Goal: Complete application form: Complete application form

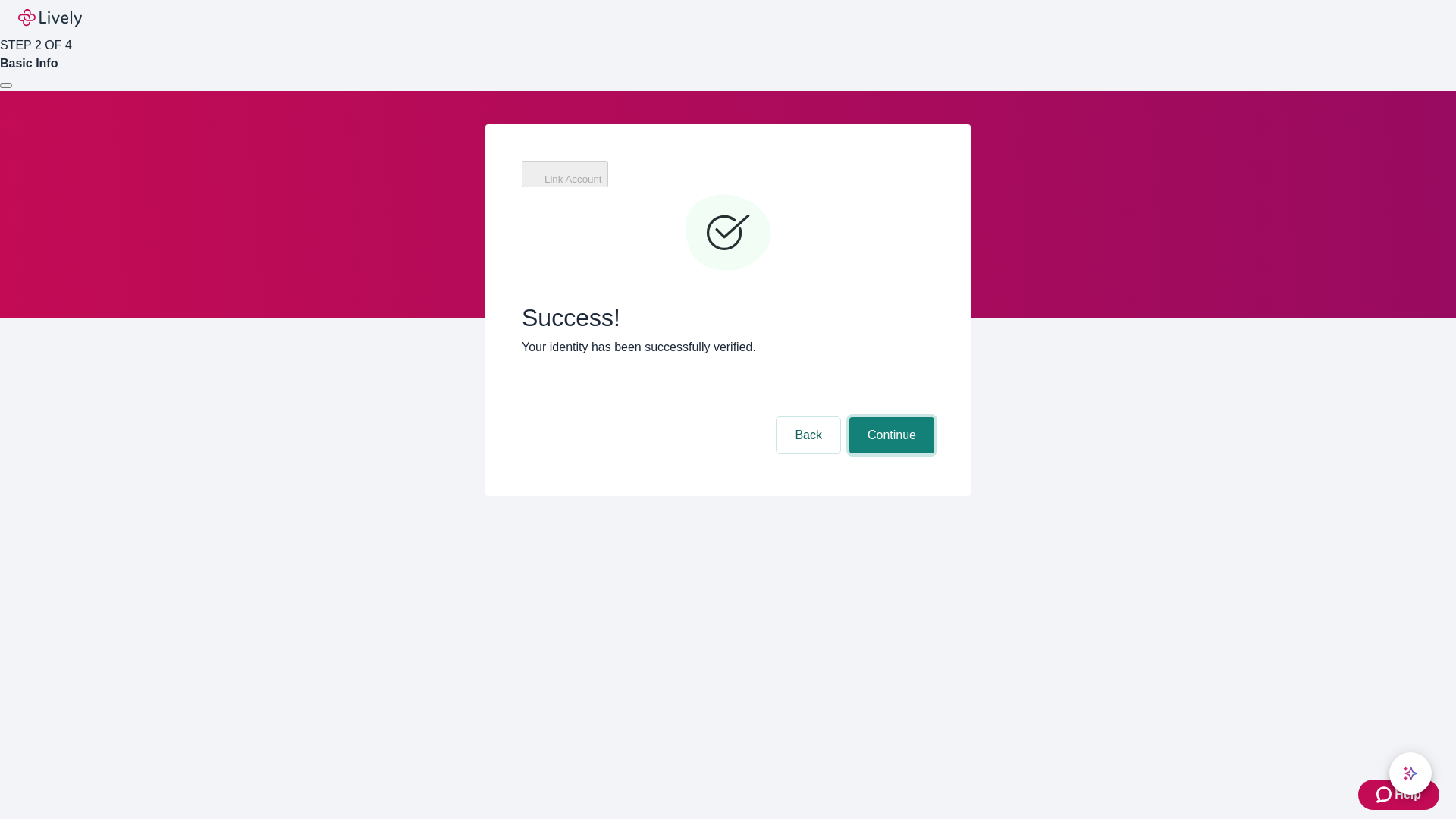
click at [889, 417] on button "Continue" at bounding box center [892, 435] width 85 height 37
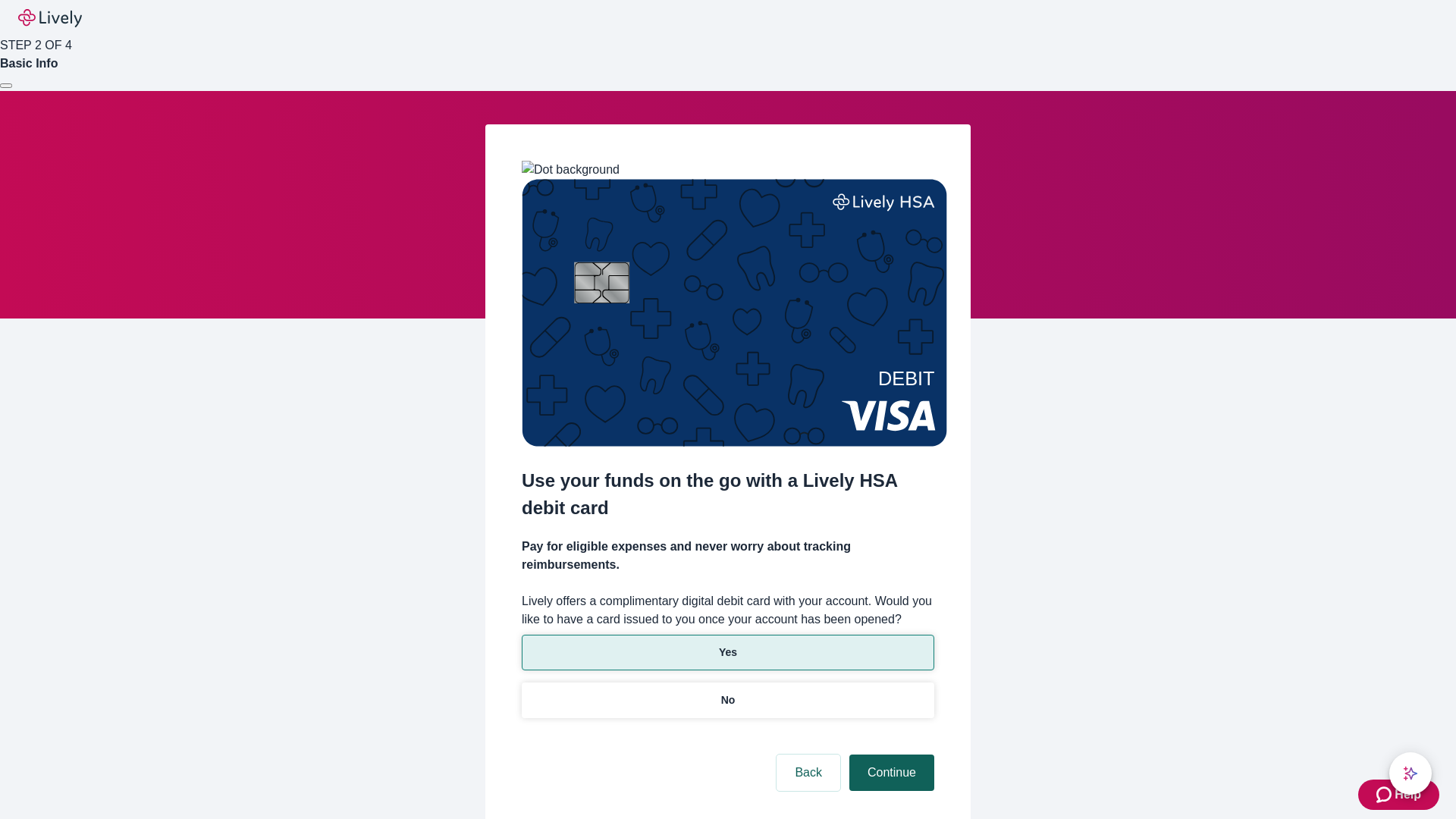
click at [727, 692] on p "No" at bounding box center [728, 700] width 15 height 16
click at [889, 755] on button "Continue" at bounding box center [892, 773] width 85 height 37
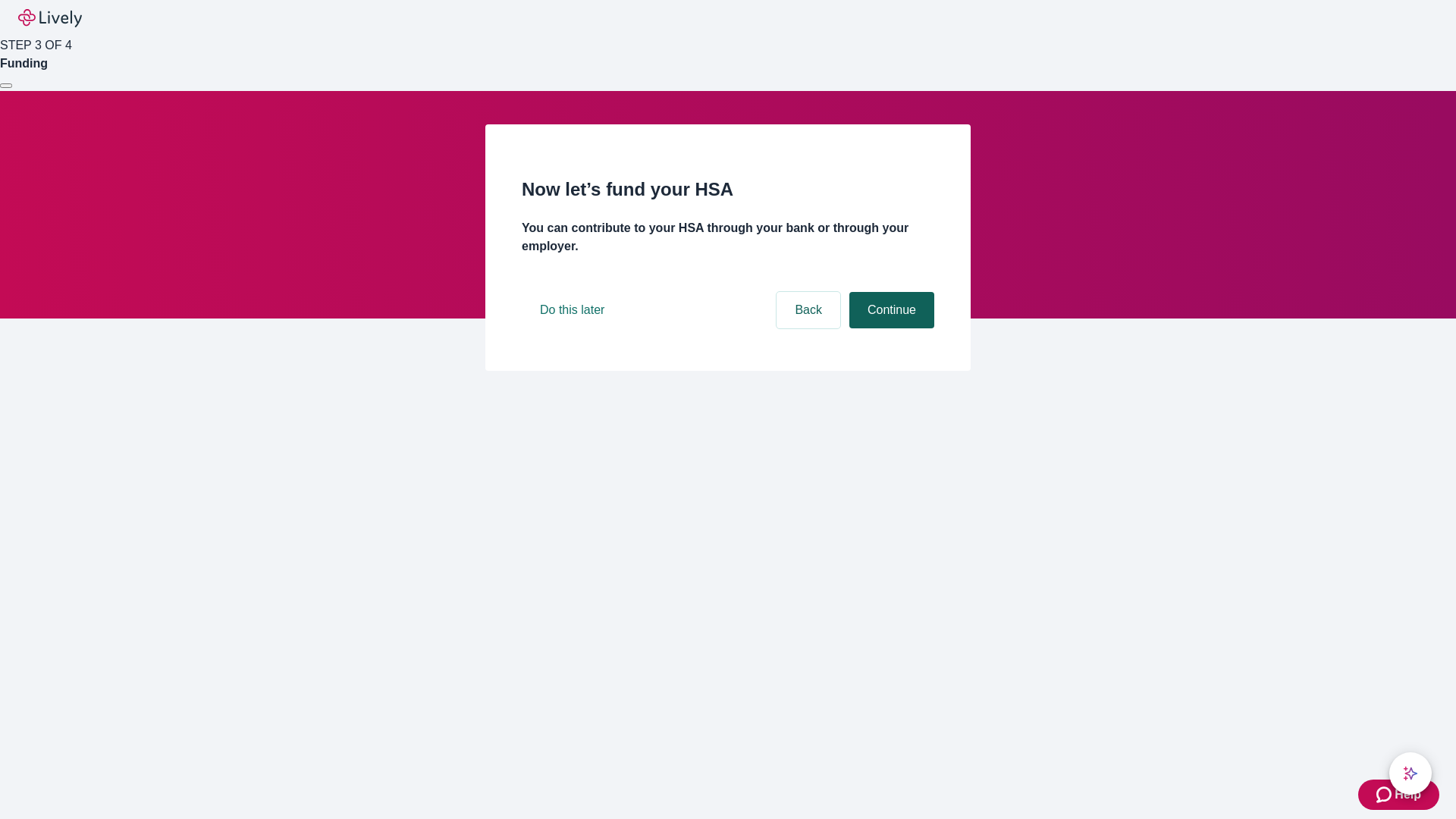
click at [889, 328] on button "Continue" at bounding box center [892, 310] width 85 height 37
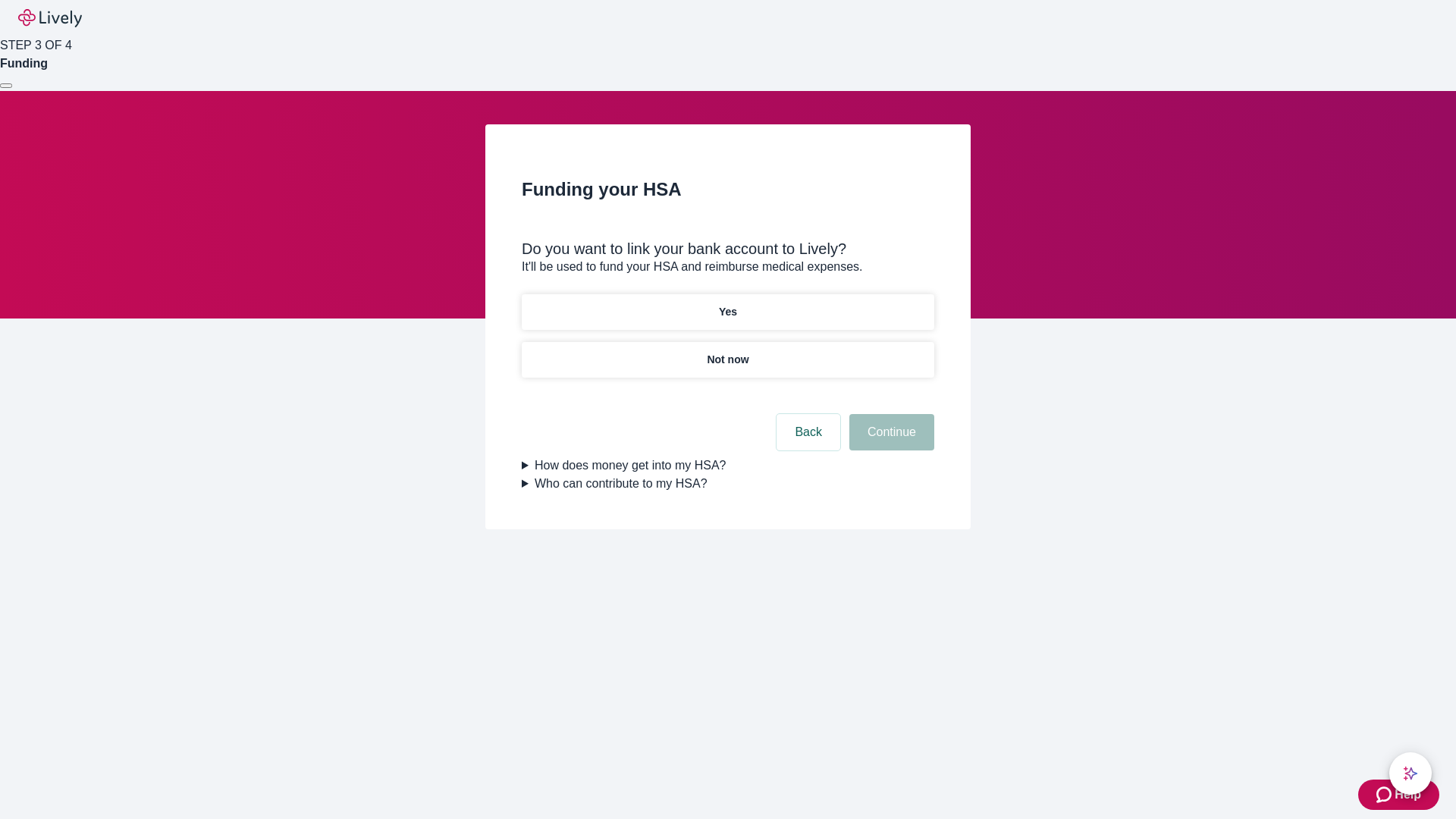
click at [727, 304] on p "Yes" at bounding box center [728, 312] width 18 height 16
click at [889, 414] on button "Continue" at bounding box center [892, 433] width 85 height 37
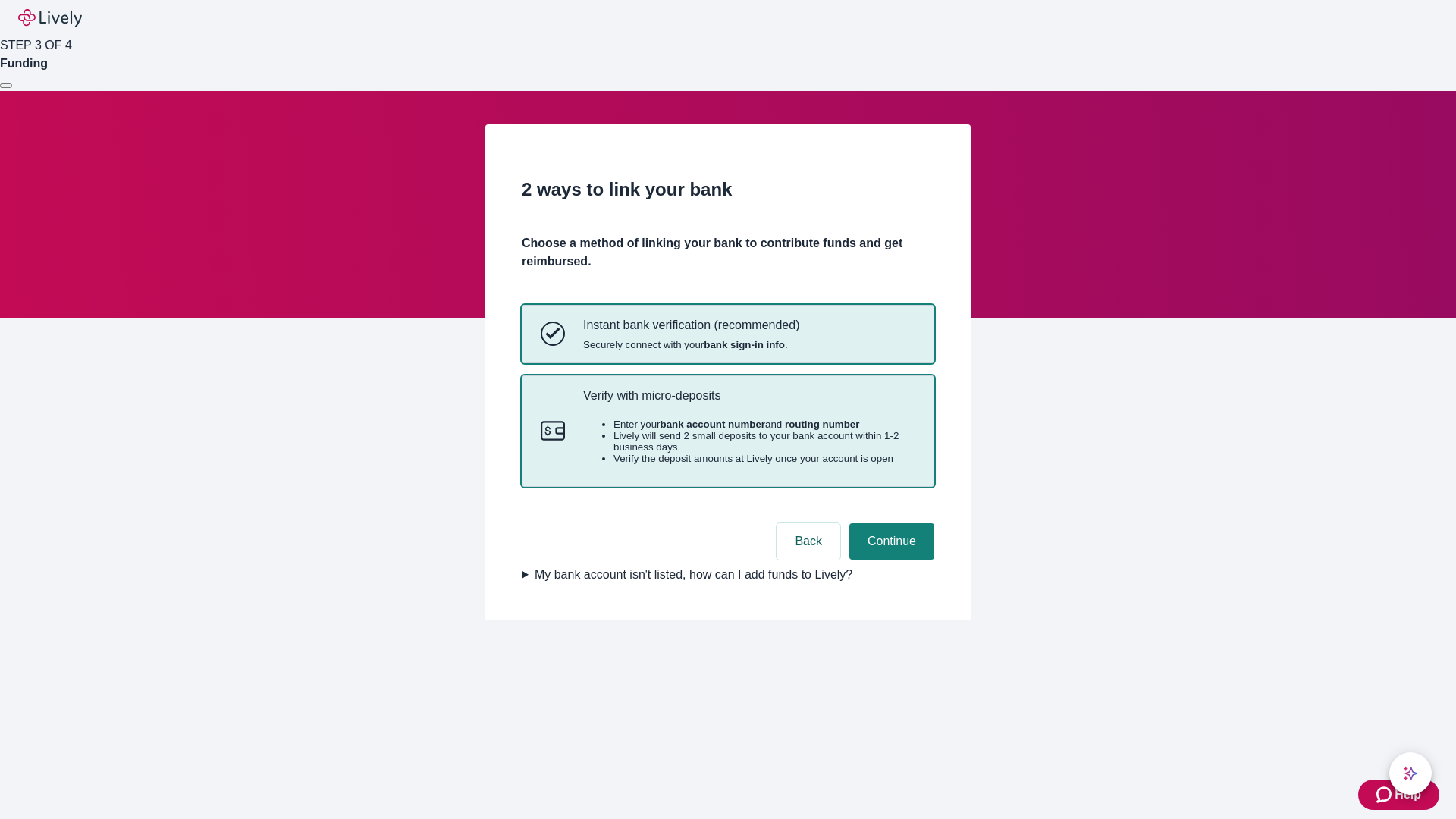
click at [748, 403] on p "Verify with micro-deposits" at bounding box center [749, 395] width 332 height 15
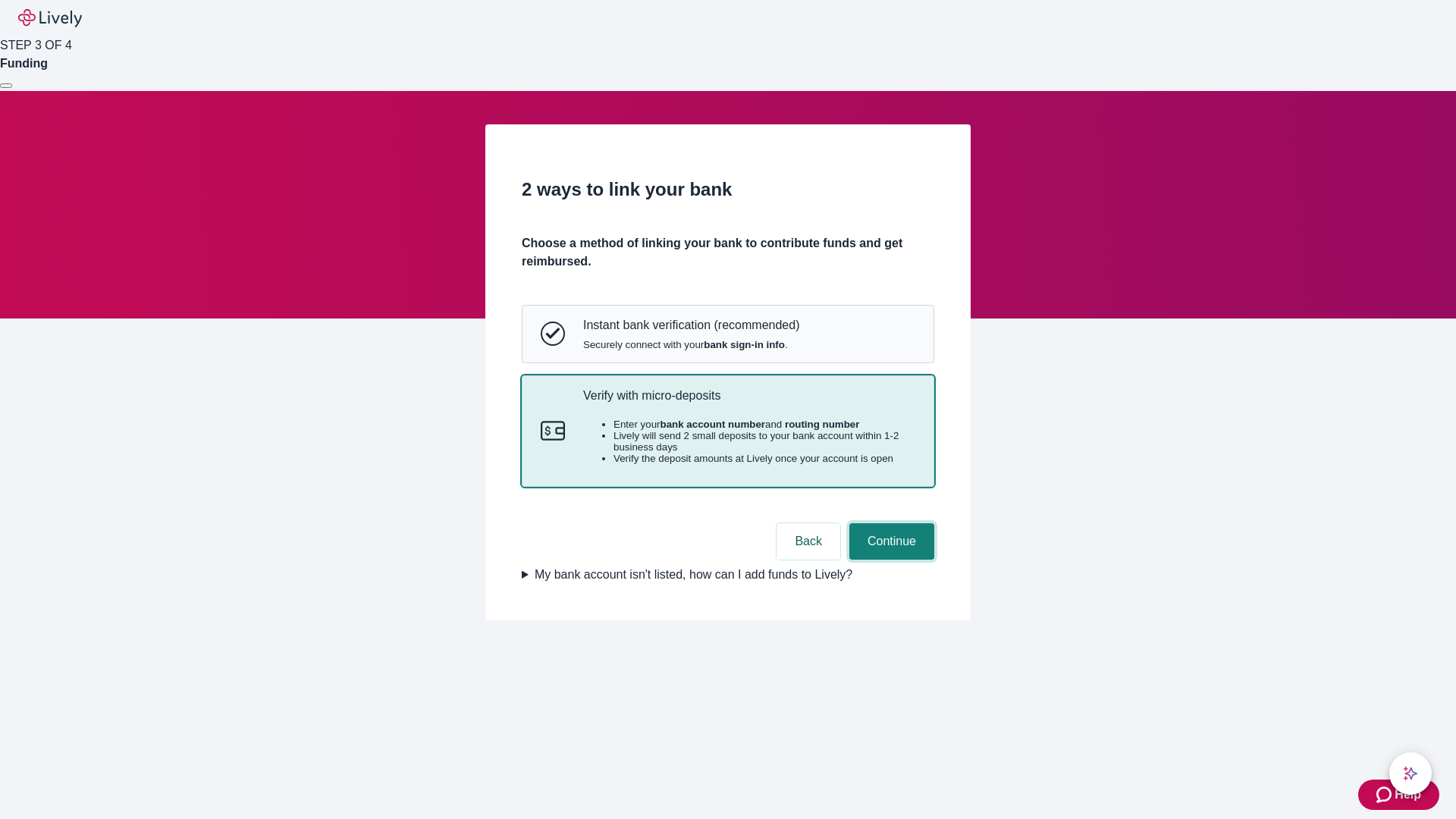
click at [889, 560] on button "Continue" at bounding box center [892, 541] width 85 height 37
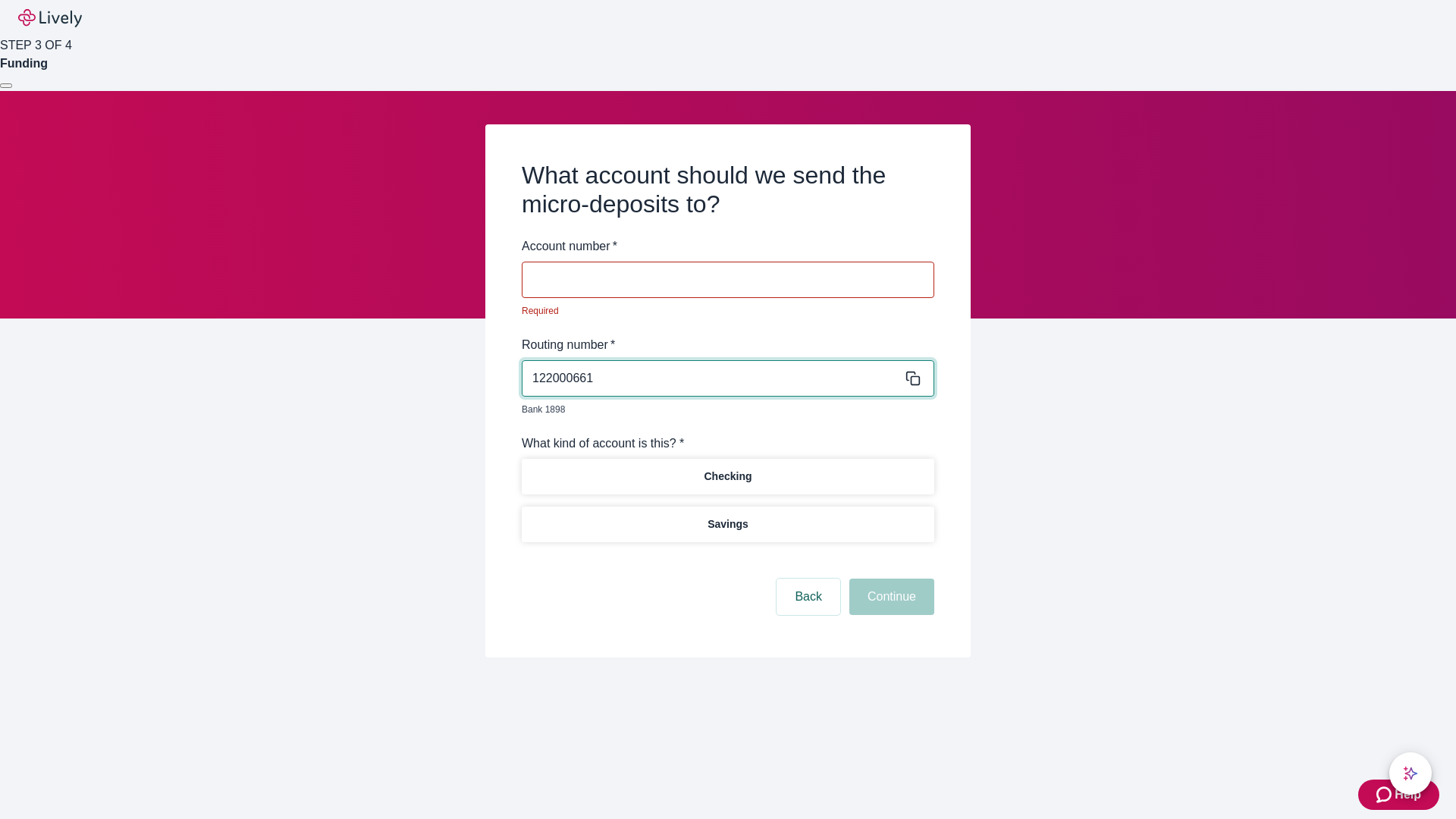
type input "122000661"
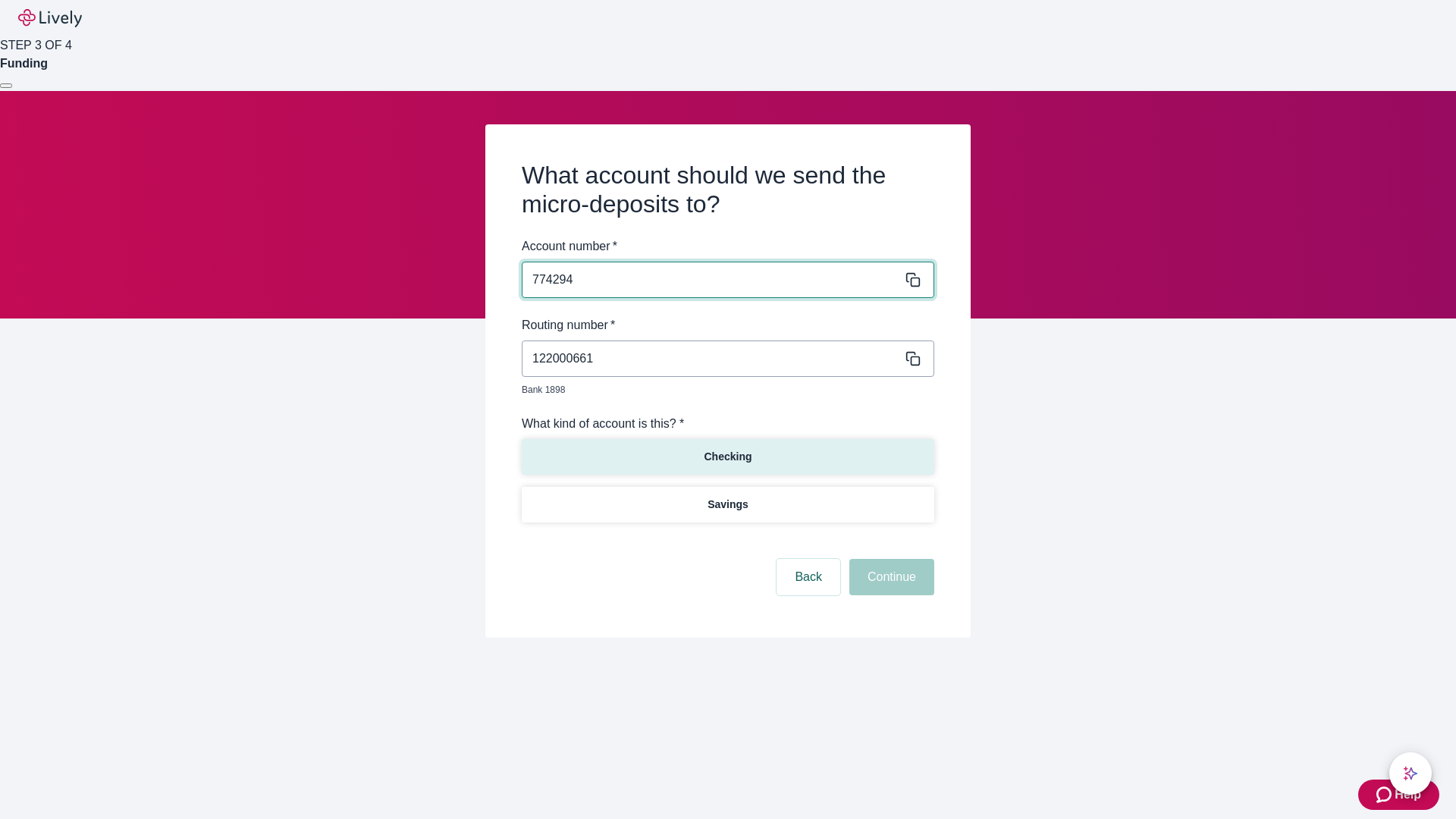
type input "774294"
click at [727, 449] on p "Checking" at bounding box center [727, 457] width 48 height 16
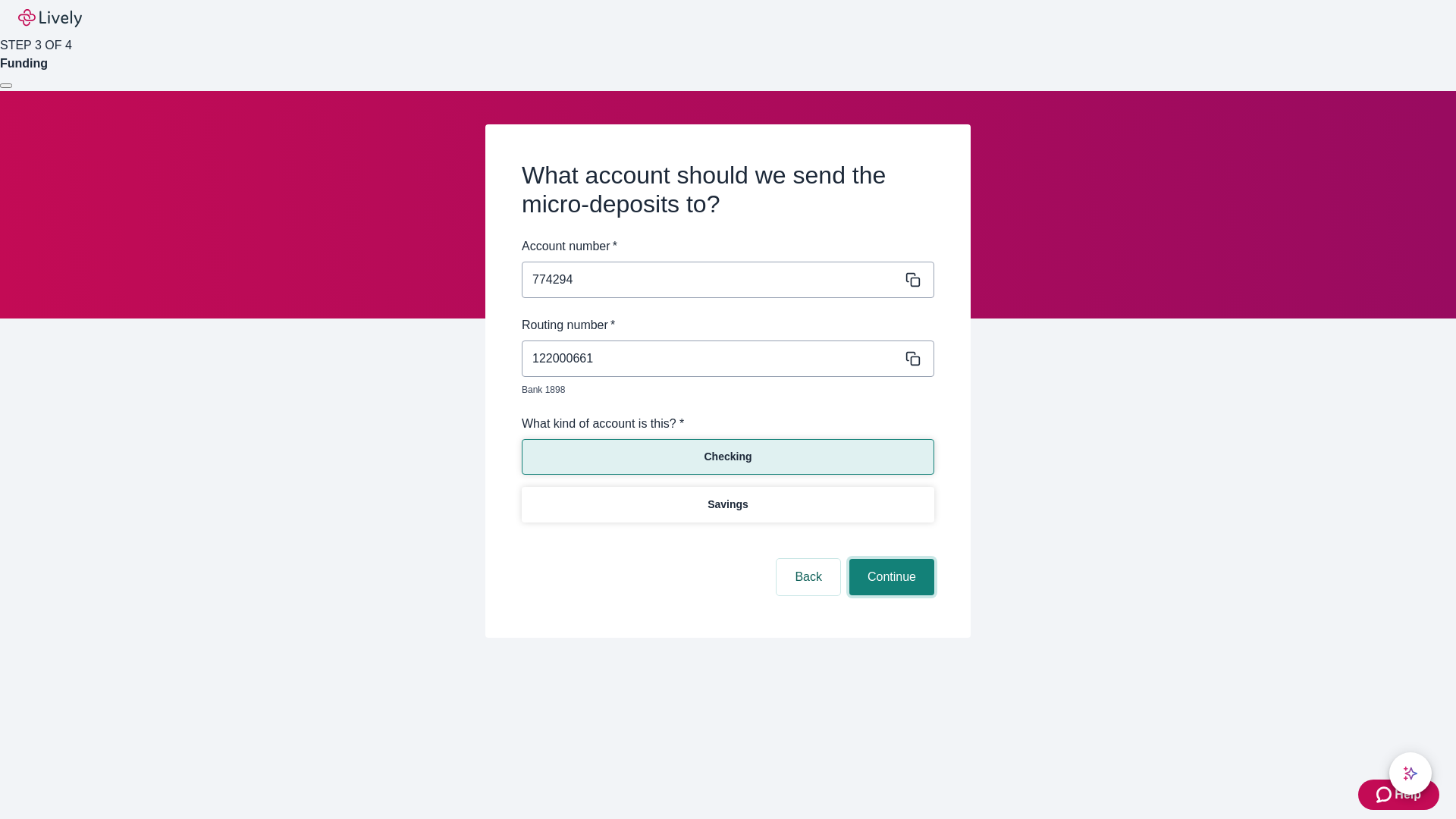
click at [889, 560] on button "Continue" at bounding box center [892, 577] width 85 height 37
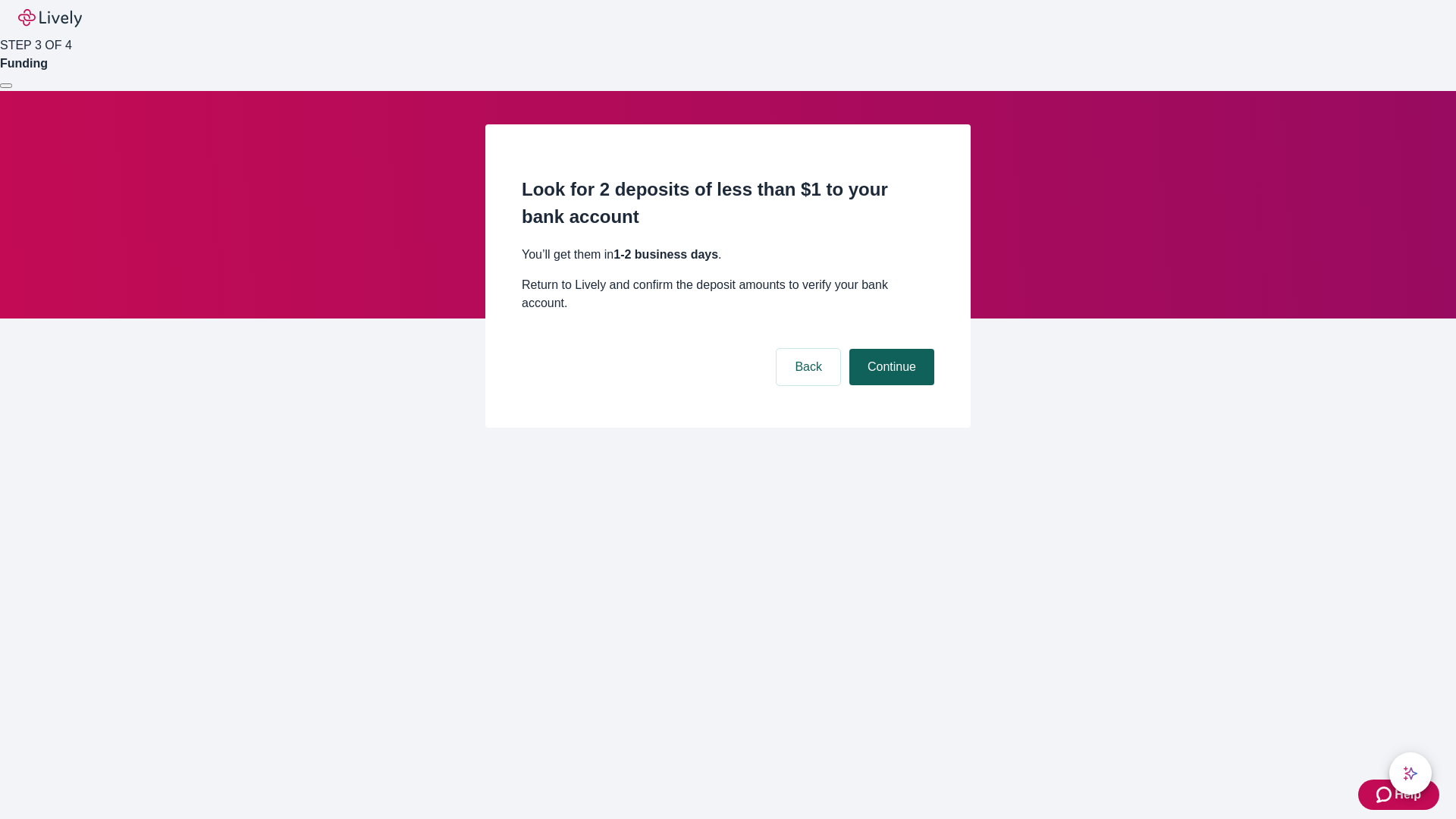
click at [889, 349] on button "Continue" at bounding box center [892, 367] width 85 height 37
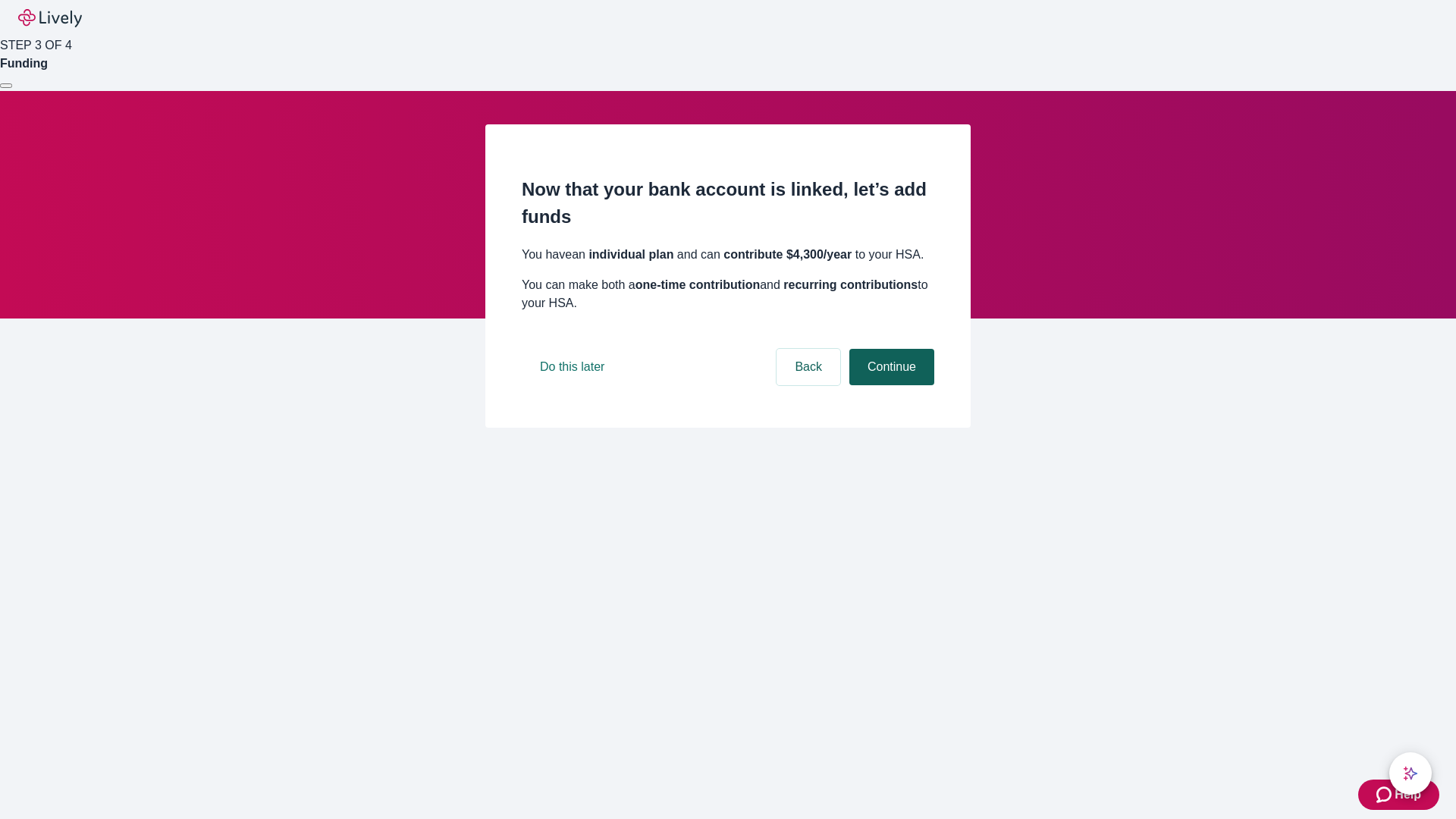
click at [889, 386] on button "Continue" at bounding box center [892, 367] width 85 height 37
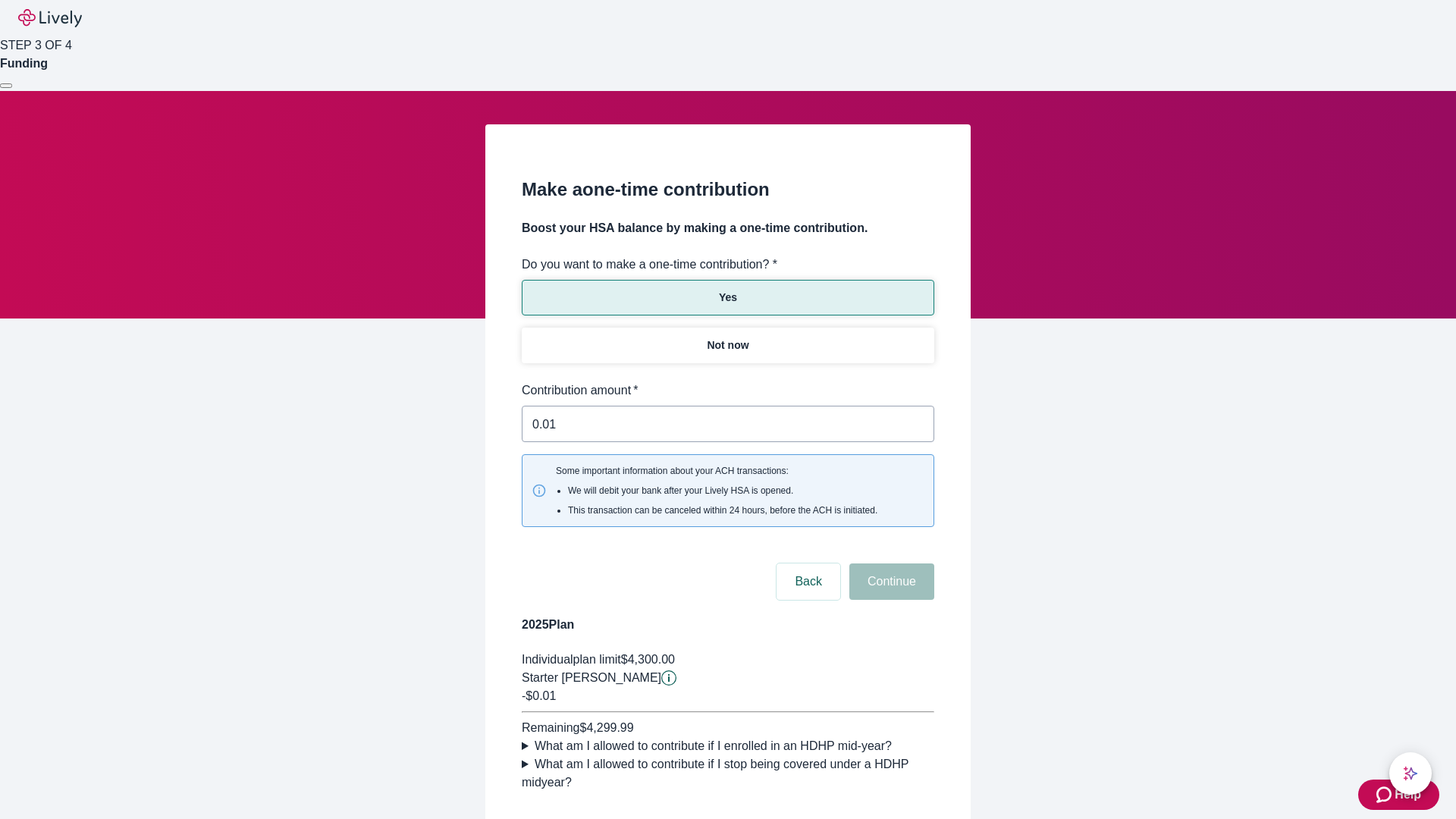
type input "0.01"
click at [889, 563] on button "Continue" at bounding box center [892, 581] width 85 height 37
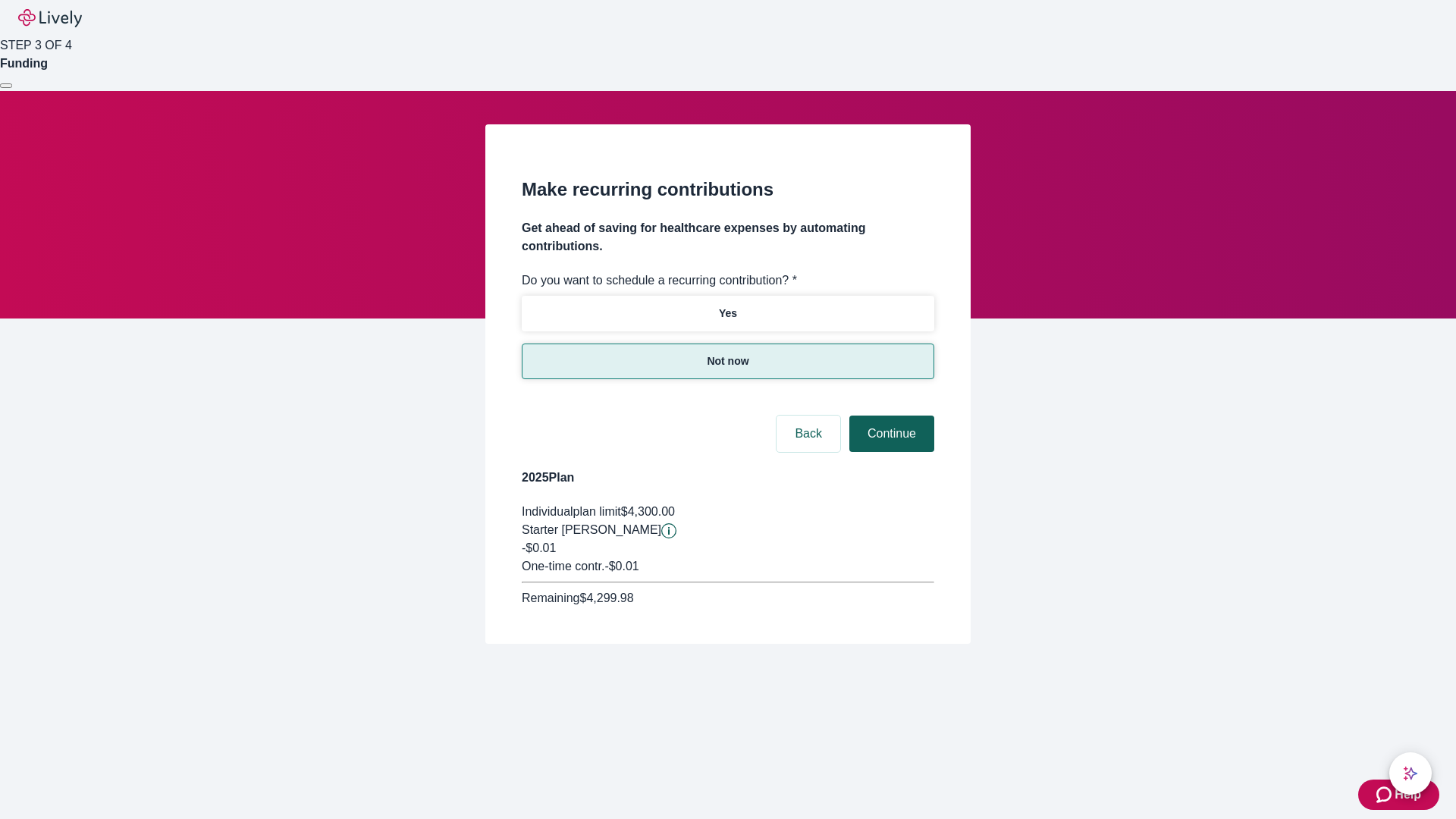
click at [889, 415] on button "Continue" at bounding box center [892, 433] width 85 height 37
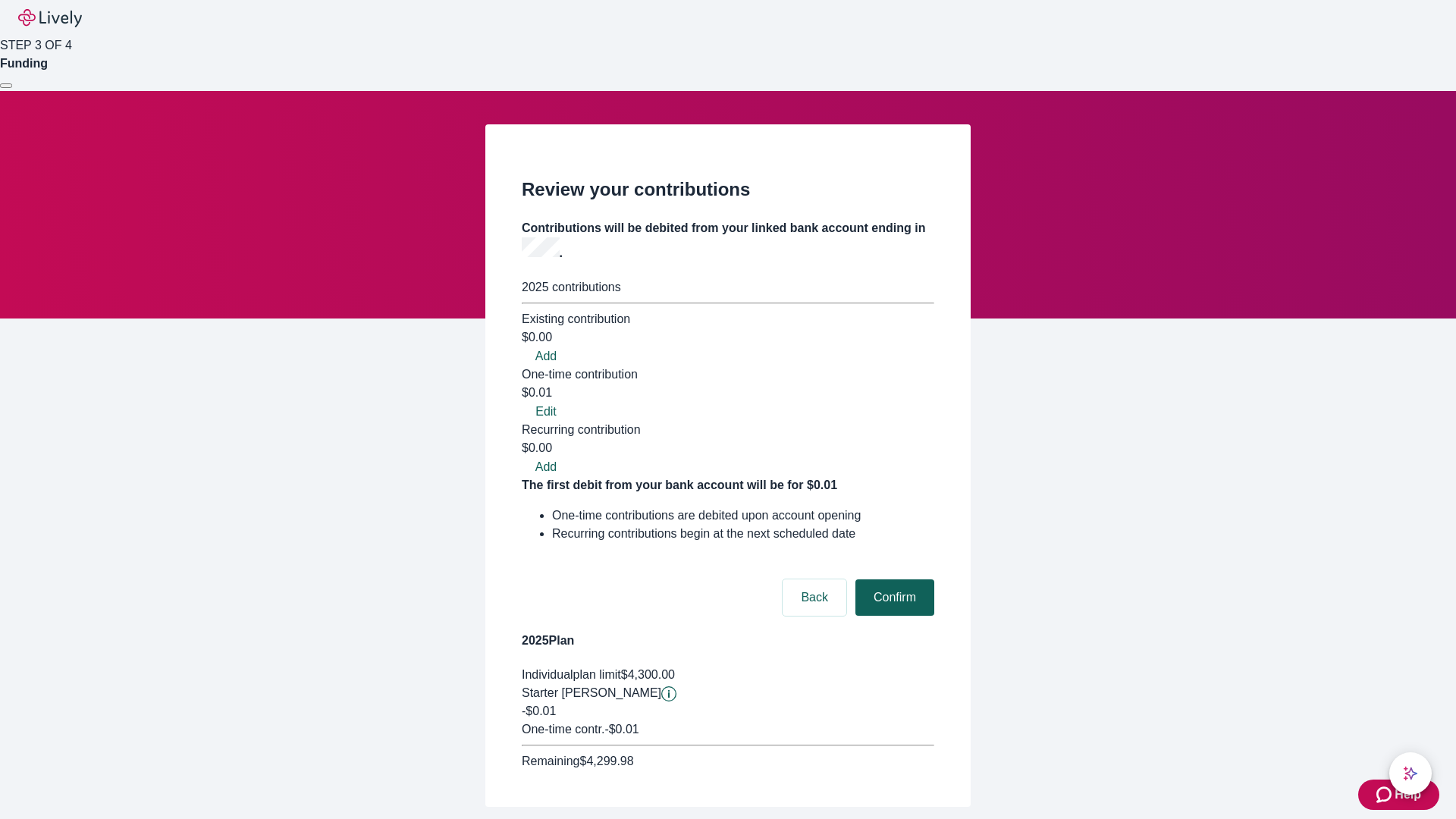
click at [892, 580] on button "Confirm" at bounding box center [895, 598] width 79 height 37
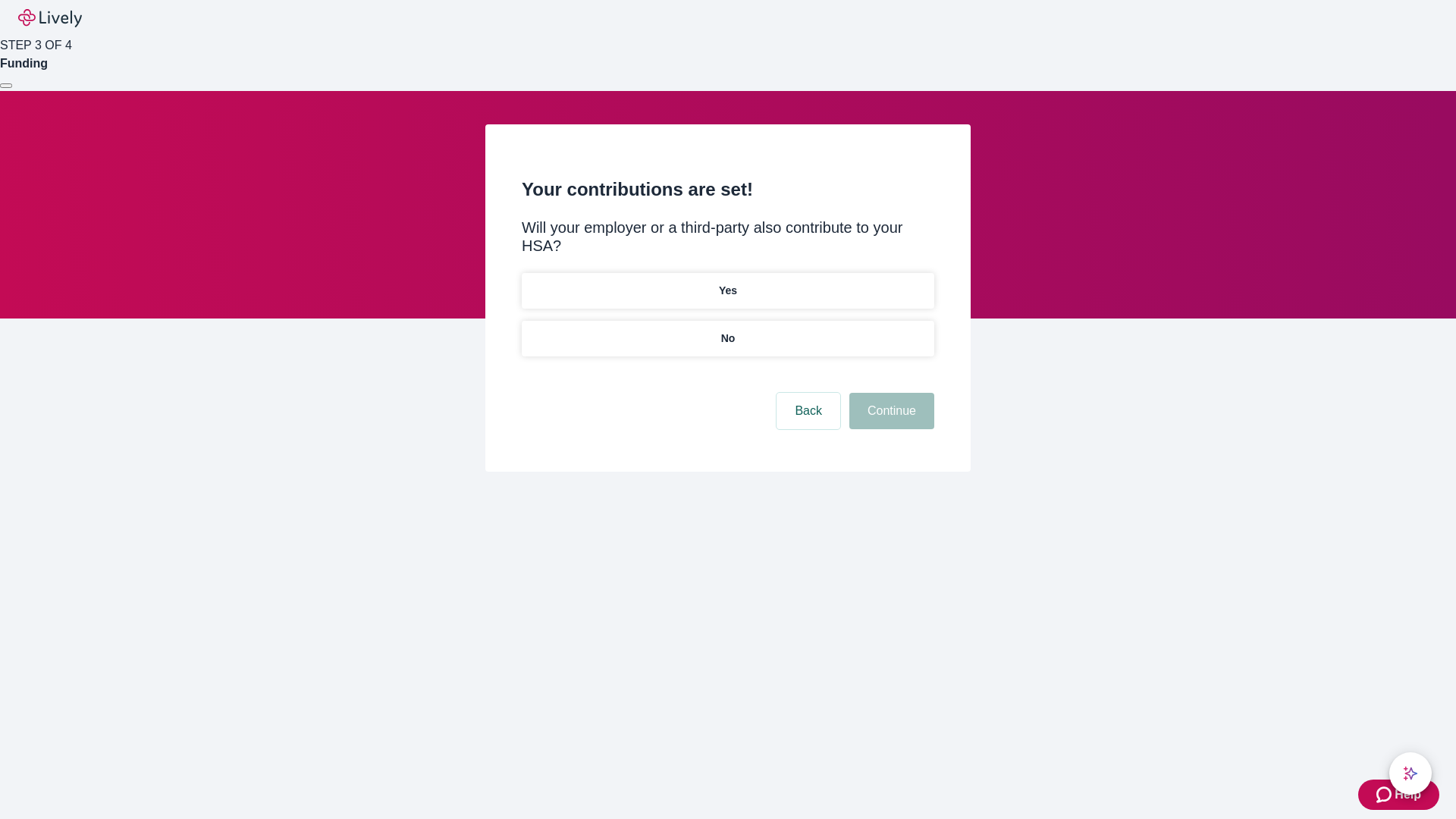
click at [727, 331] on p "No" at bounding box center [728, 339] width 15 height 16
click at [889, 393] on button "Continue" at bounding box center [892, 411] width 85 height 37
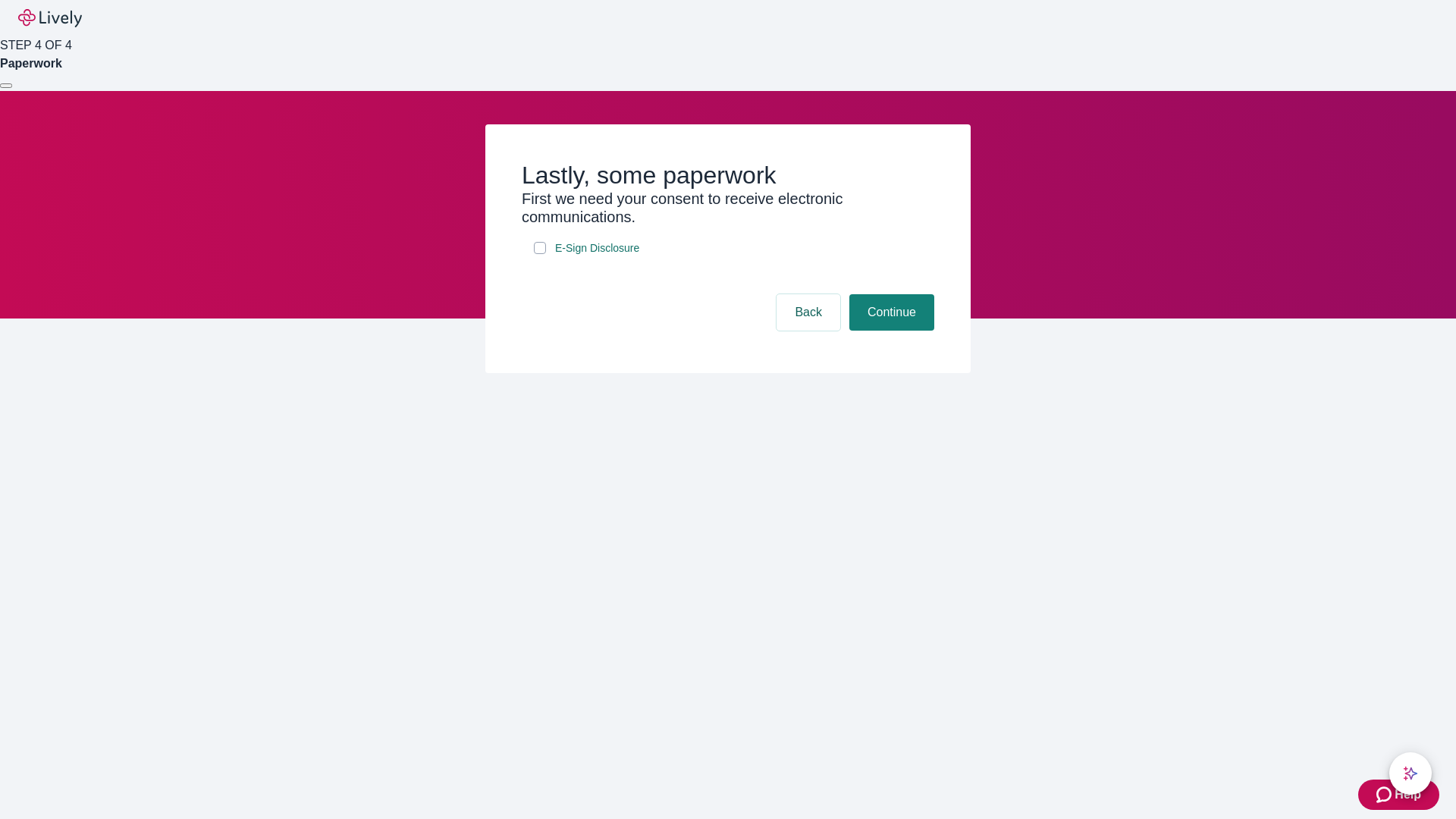
click at [540, 254] on input "E-Sign Disclosure" at bounding box center [540, 248] width 12 height 12
checkbox input "true"
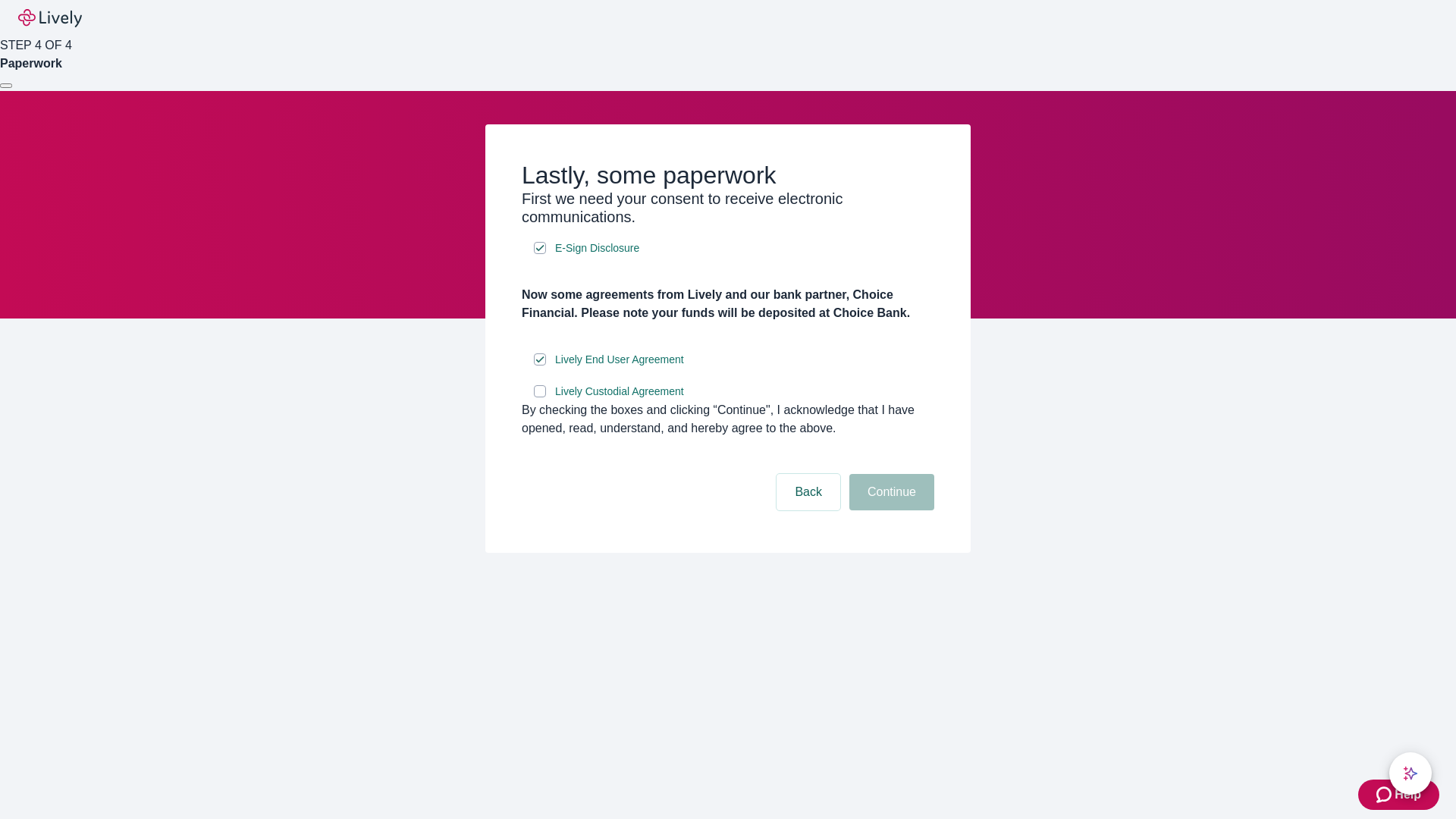
click at [540, 397] on input "Lively Custodial Agreement" at bounding box center [540, 392] width 12 height 12
checkbox input "true"
click at [889, 510] on button "Continue" at bounding box center [892, 492] width 85 height 37
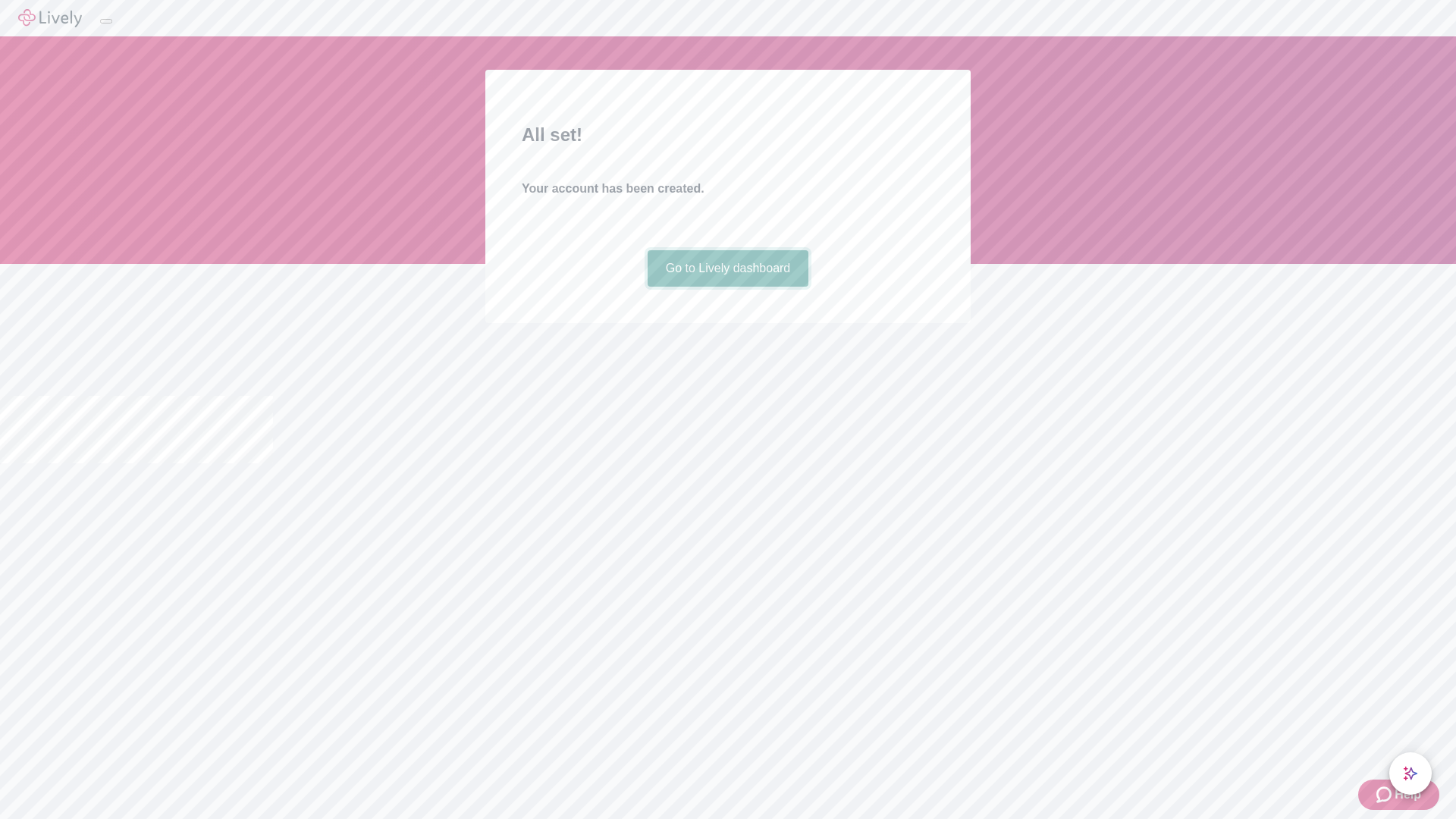
click at [727, 286] on link "Go to Lively dashboard" at bounding box center [728, 268] width 162 height 37
